Goal: Task Accomplishment & Management: Manage account settings

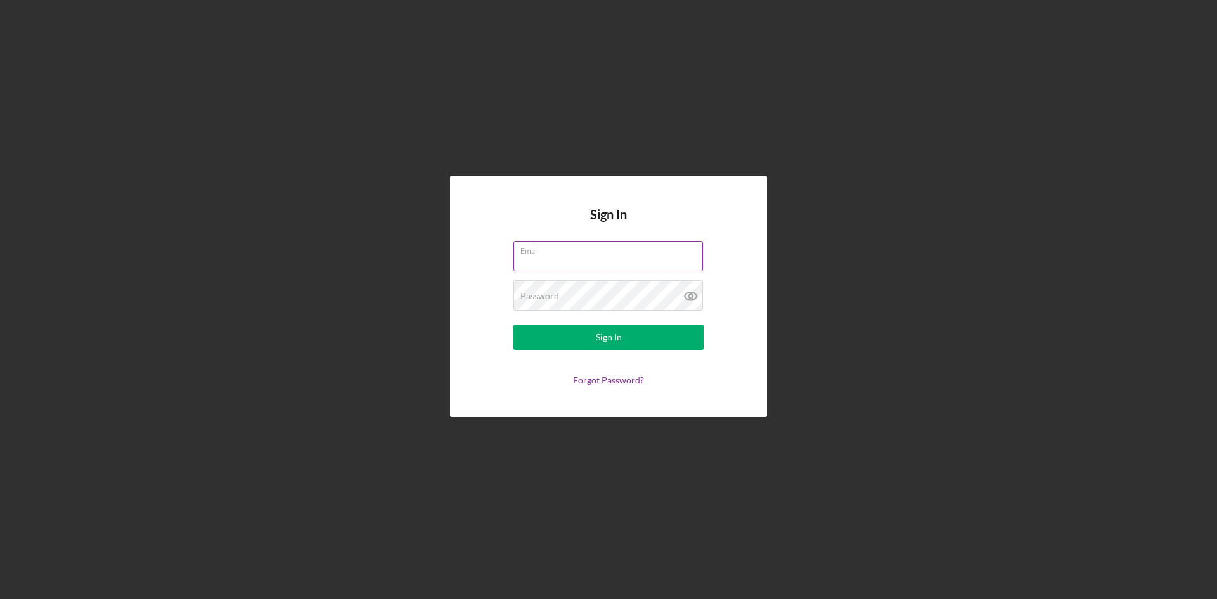
click at [590, 263] on input "Email" at bounding box center [609, 256] width 190 height 30
type input "[EMAIL_ADDRESS][DOMAIN_NAME]"
click at [609, 341] on div "Sign In" at bounding box center [609, 337] width 26 height 25
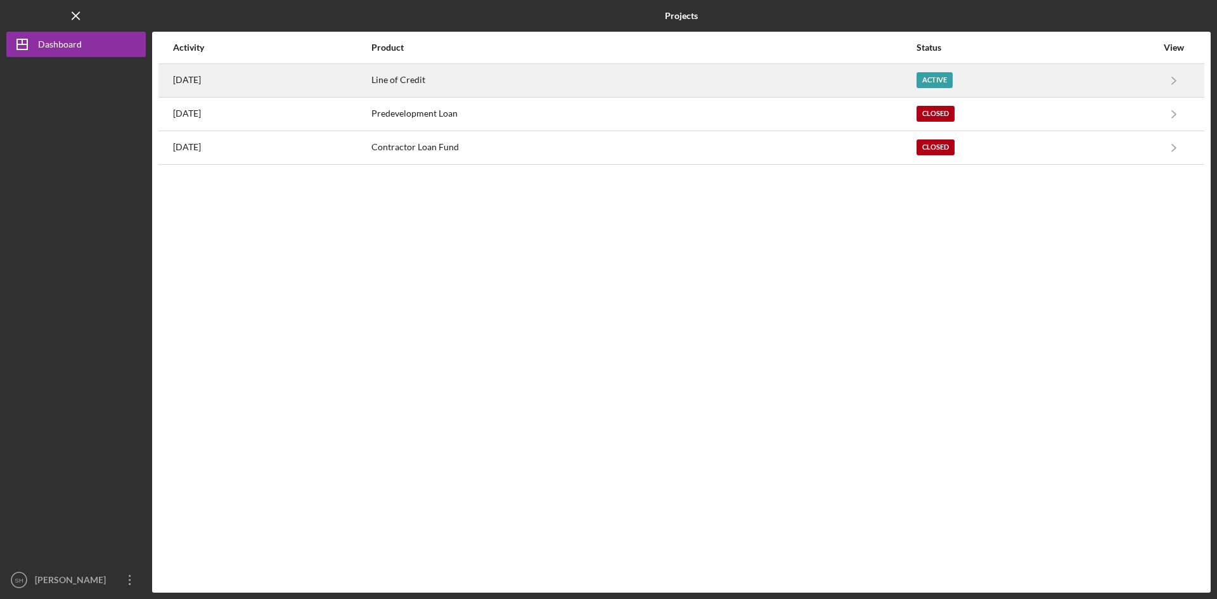
click at [489, 77] on div "Line of Credit" at bounding box center [643, 81] width 544 height 32
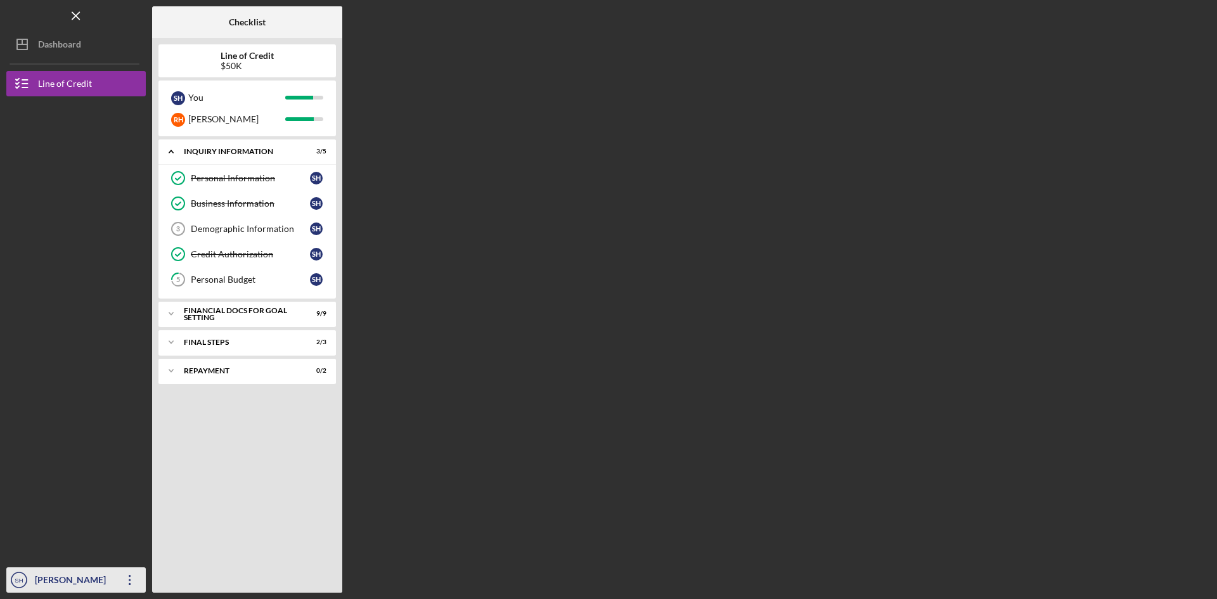
click at [54, 582] on div "[PERSON_NAME]" at bounding box center [73, 581] width 82 height 29
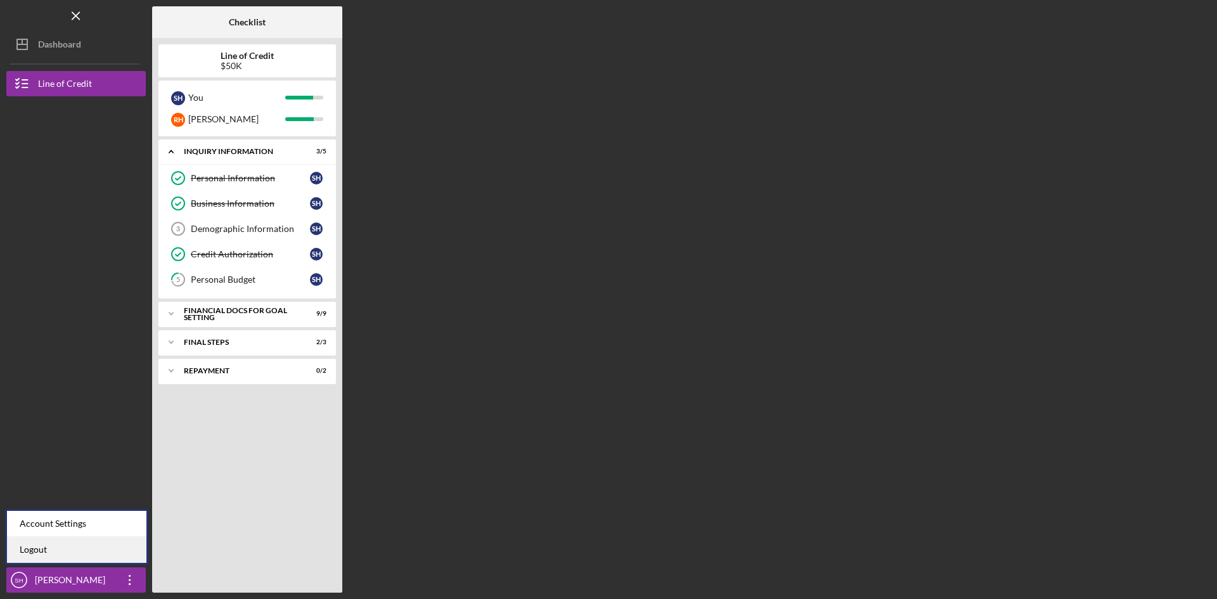
click at [35, 546] on link "Logout" at bounding box center [76, 550] width 139 height 26
